Goal: Navigation & Orientation: Find specific page/section

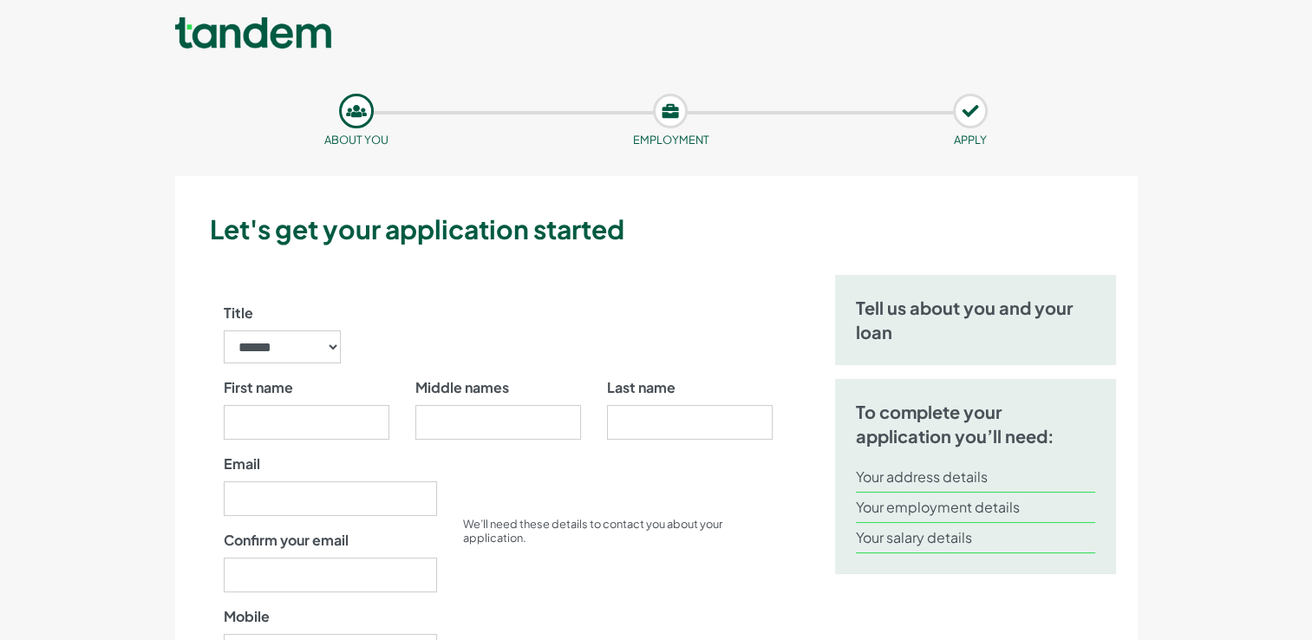
click at [275, 33] on link at bounding box center [253, 34] width 156 height 35
